Goal: Book appointment/travel/reservation

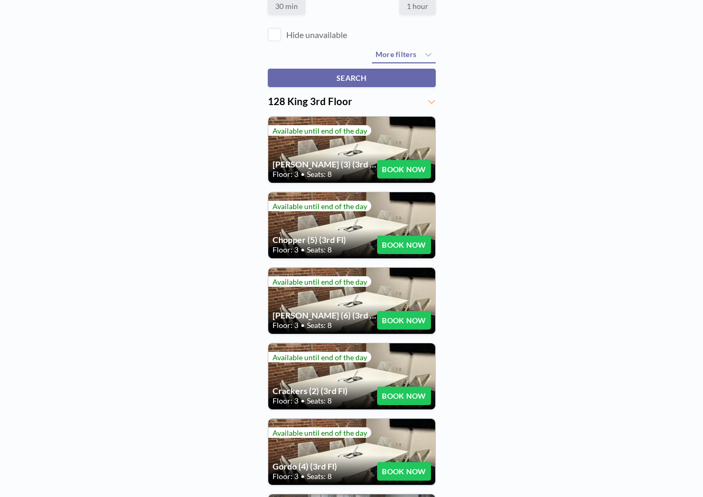
scroll to position [135, 0]
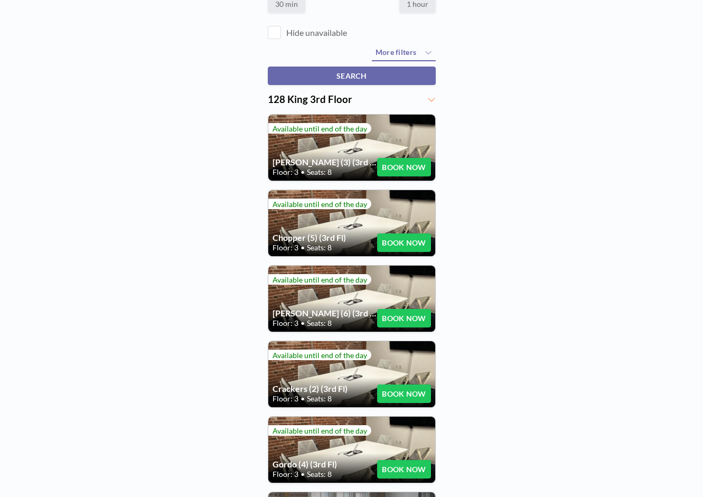
click at [466, 210] on div "FIND RESOURCE When available? [DATE] 15:45 or Available now How long? 30 min 1 …" at bounding box center [351, 269] width 703 height 754
click at [411, 246] on button "BOOK NOW" at bounding box center [403, 242] width 53 height 18
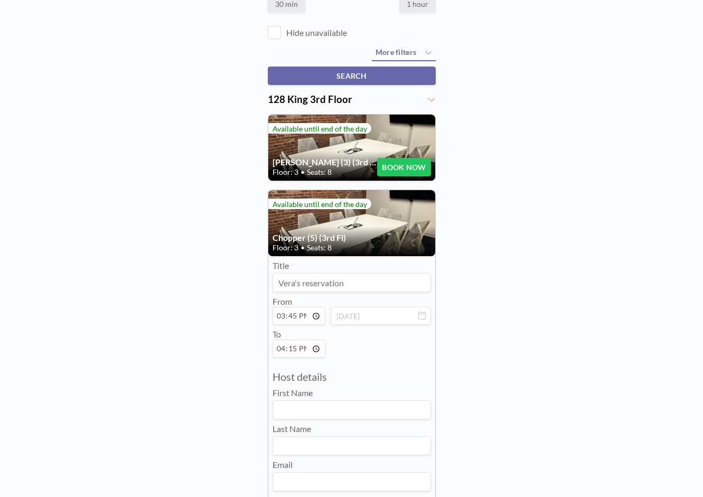
click at [293, 316] on input "15:45" at bounding box center [298, 316] width 53 height 18
click at [279, 317] on input "15:45" at bounding box center [298, 316] width 53 height 18
type input "16:45"
type input "17:15"
type input "16:00"
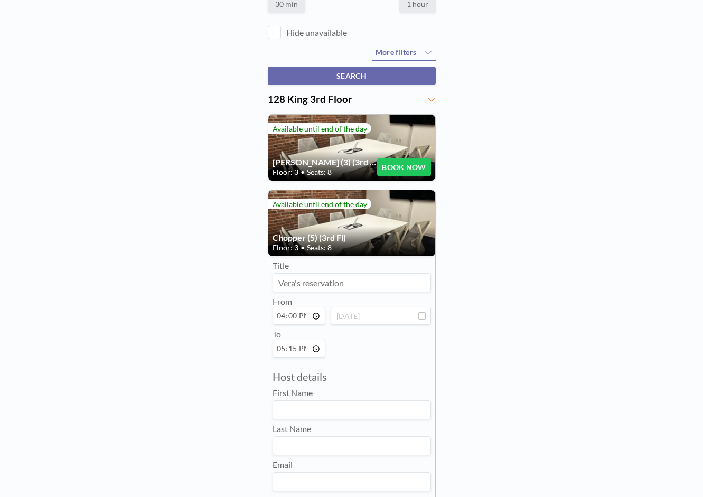
click at [280, 336] on input "17:15" at bounding box center [298, 348] width 53 height 18
click at [296, 336] on input "17:15" at bounding box center [298, 348] width 53 height 18
type input "17:00"
click at [302, 286] on input at bounding box center [351, 282] width 157 height 18
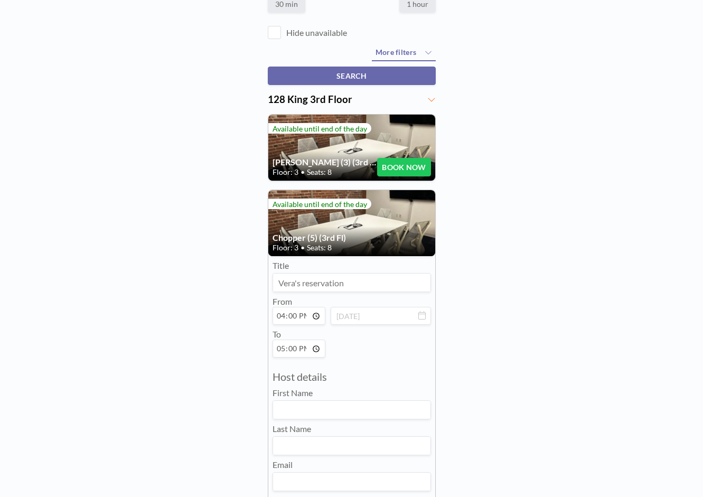
click at [302, 286] on input at bounding box center [351, 282] width 157 height 18
type input "V"
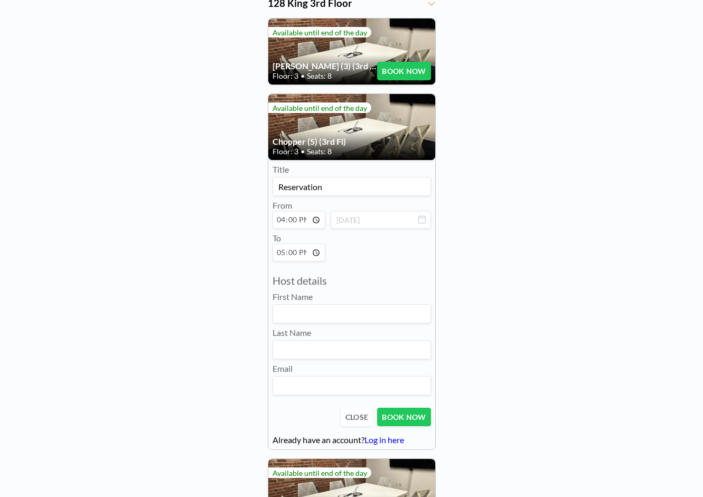
scroll to position [233, 0]
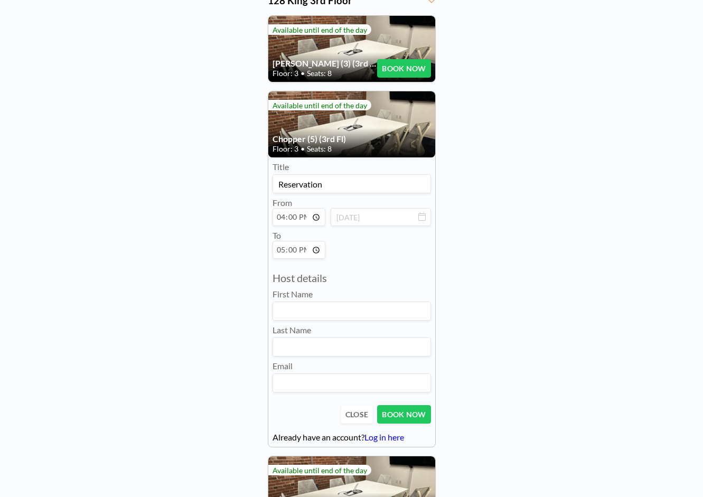
type input "Reservation"
click at [296, 317] on input at bounding box center [351, 311] width 157 height 18
type input "[PERSON_NAME]"
type input "[PERSON_NAME][EMAIL_ADDRESS][DOMAIN_NAME]"
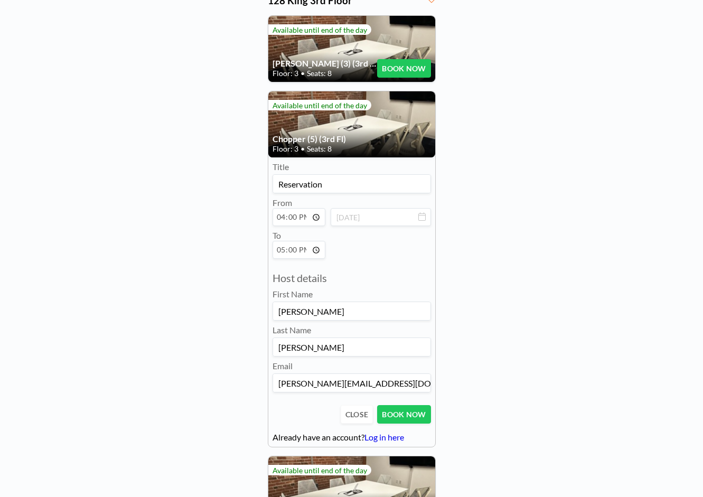
click at [290, 188] on input "Reservation" at bounding box center [351, 184] width 157 height 18
type input "Toi Labs Reservation"
click at [403, 336] on button "BOOK NOW" at bounding box center [403, 414] width 53 height 18
